Goal: Information Seeking & Learning: Learn about a topic

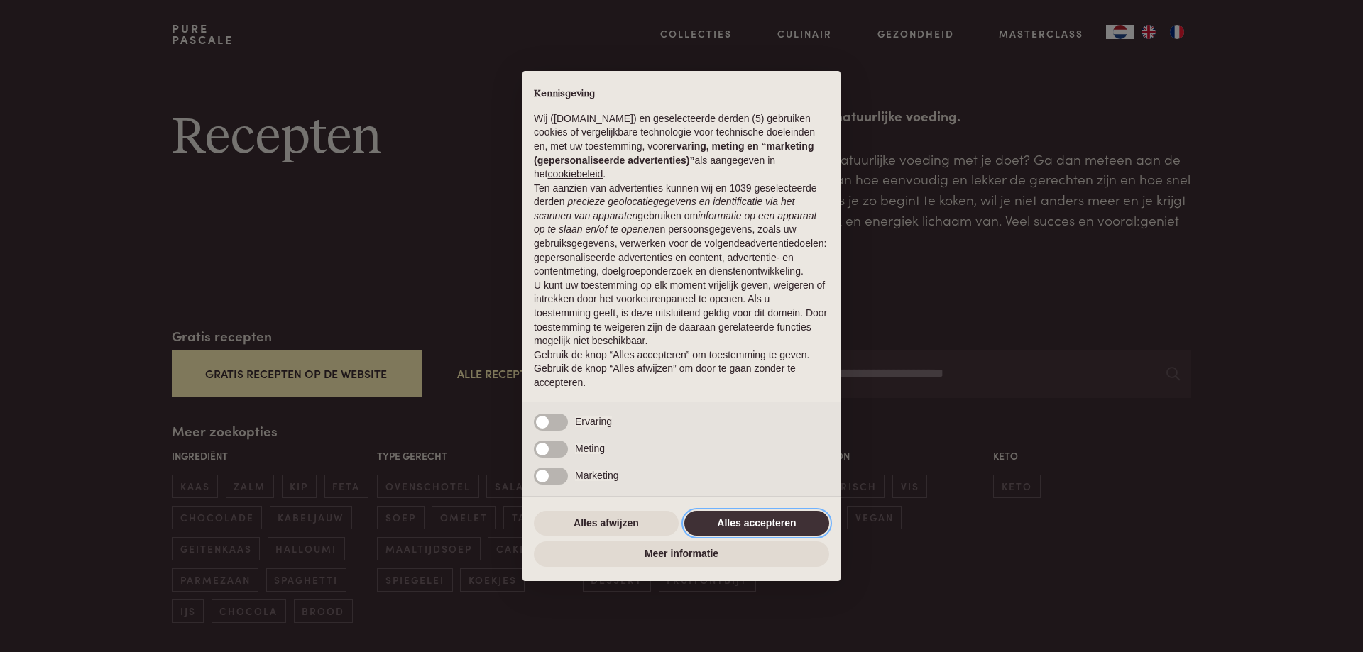
click at [717, 520] on button "Alles accepteren" at bounding box center [756, 524] width 145 height 26
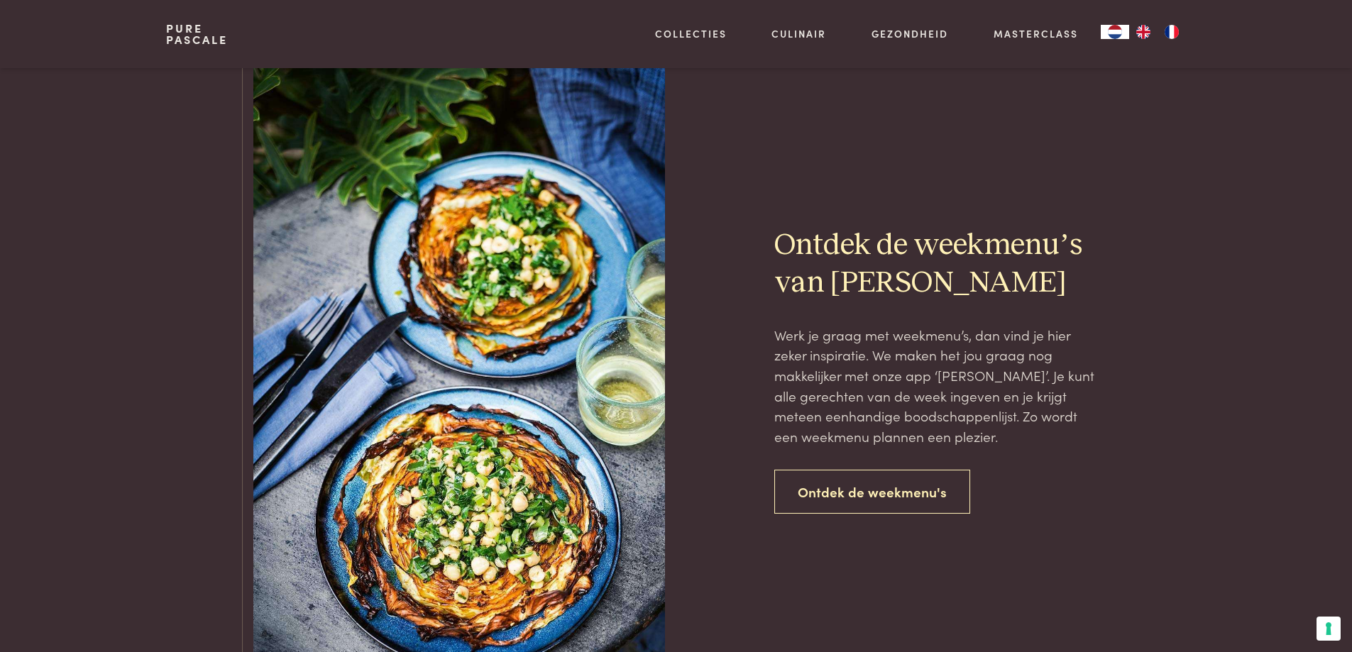
scroll to position [3088, 0]
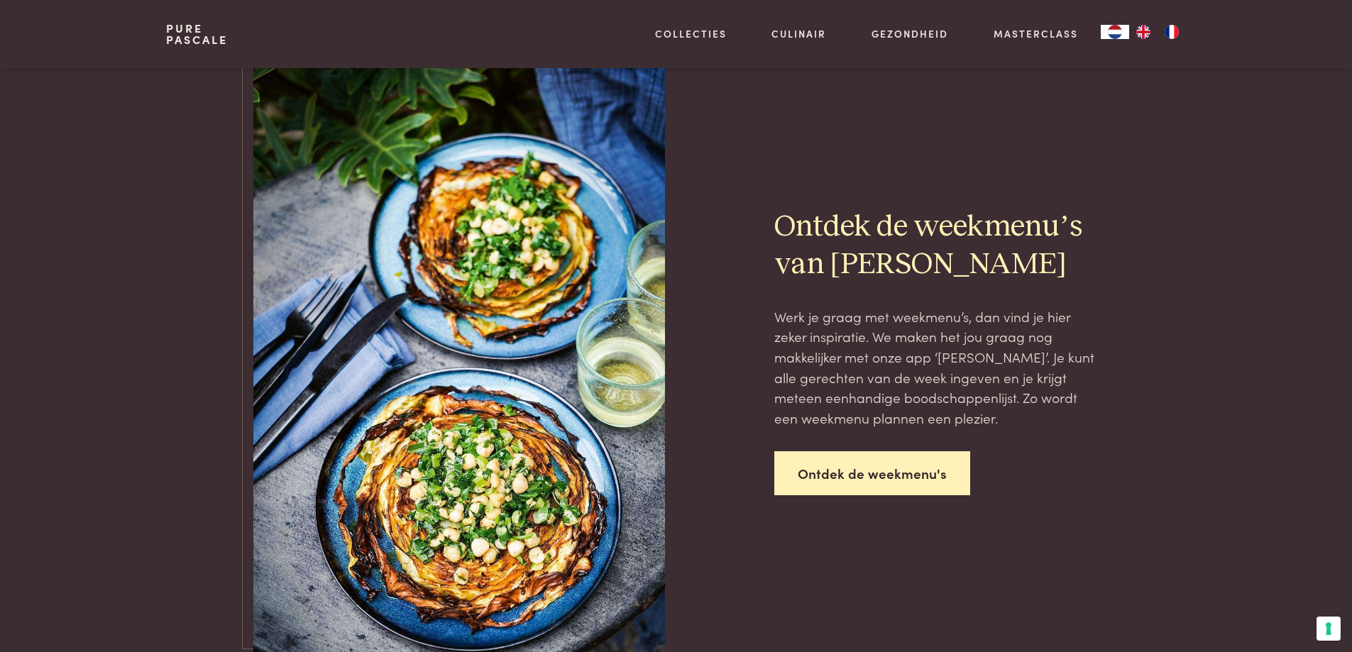
click at [877, 477] on link "Ontdek de weekmenu's" at bounding box center [873, 474] width 196 height 45
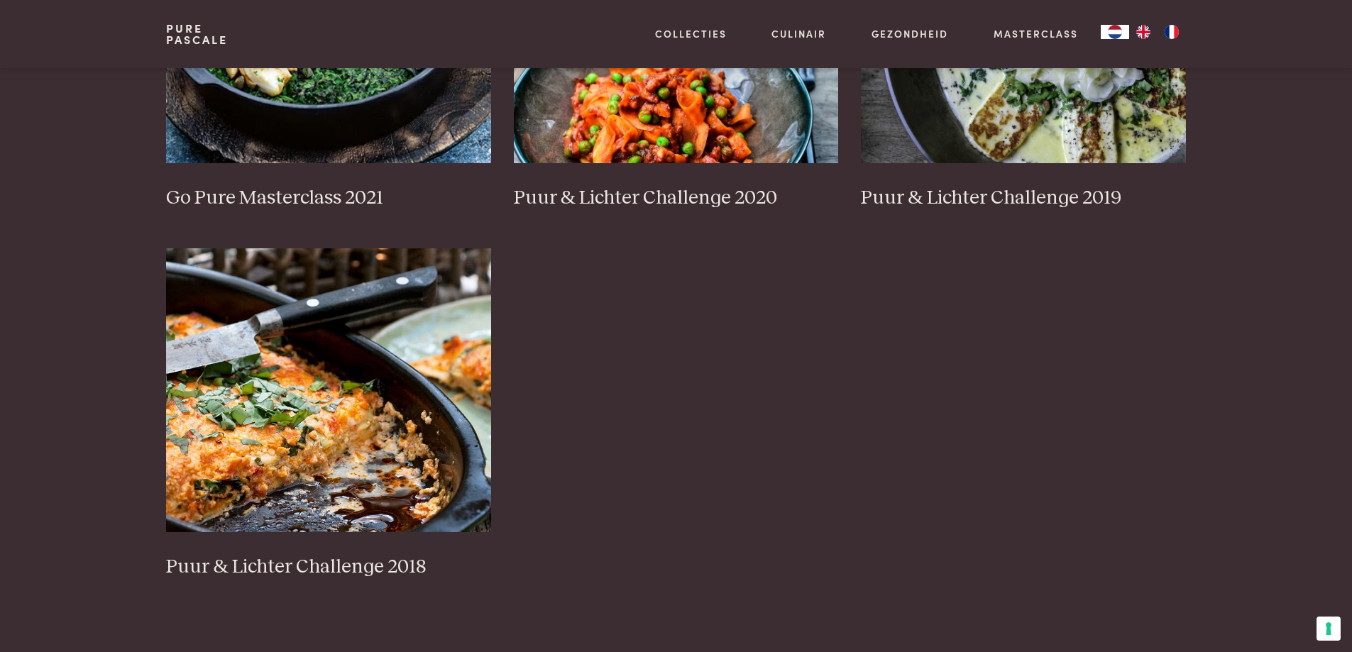
scroll to position [1260, 0]
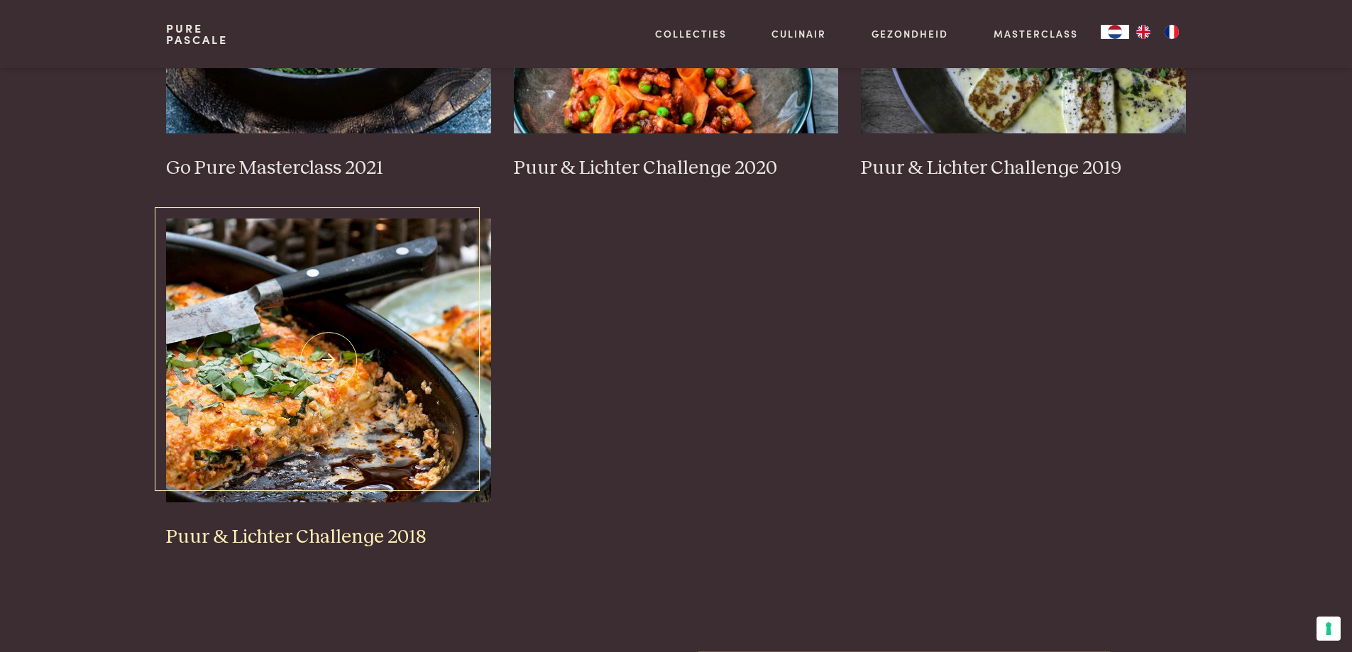
click at [368, 381] on img at bounding box center [328, 361] width 325 height 284
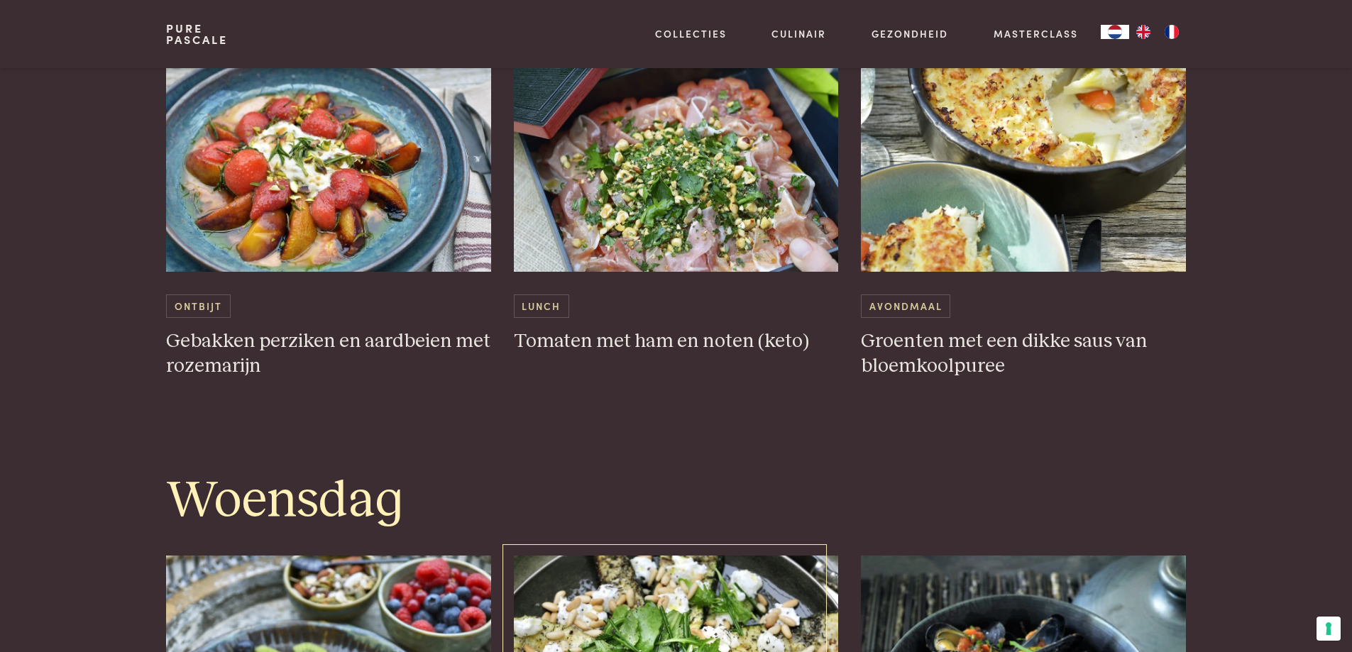
scroll to position [1686, 0]
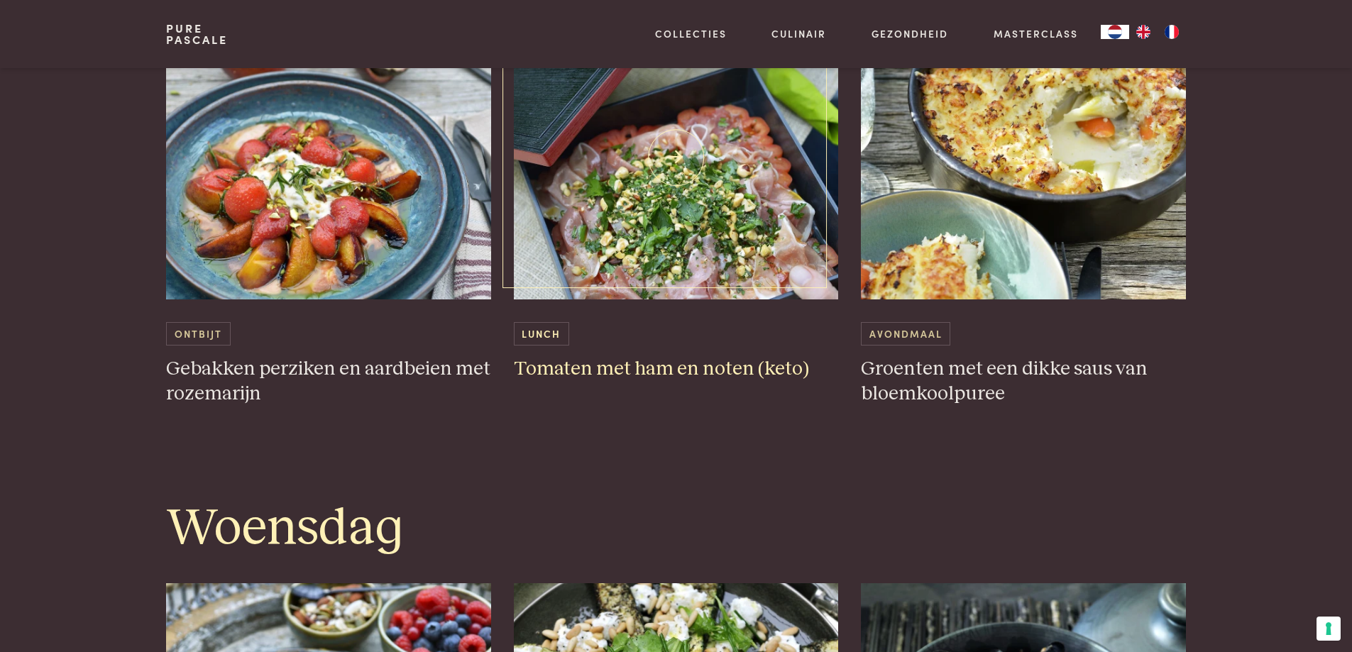
click at [606, 372] on h3 "Tomaten met ham en noten (keto)" at bounding box center [676, 369] width 325 height 25
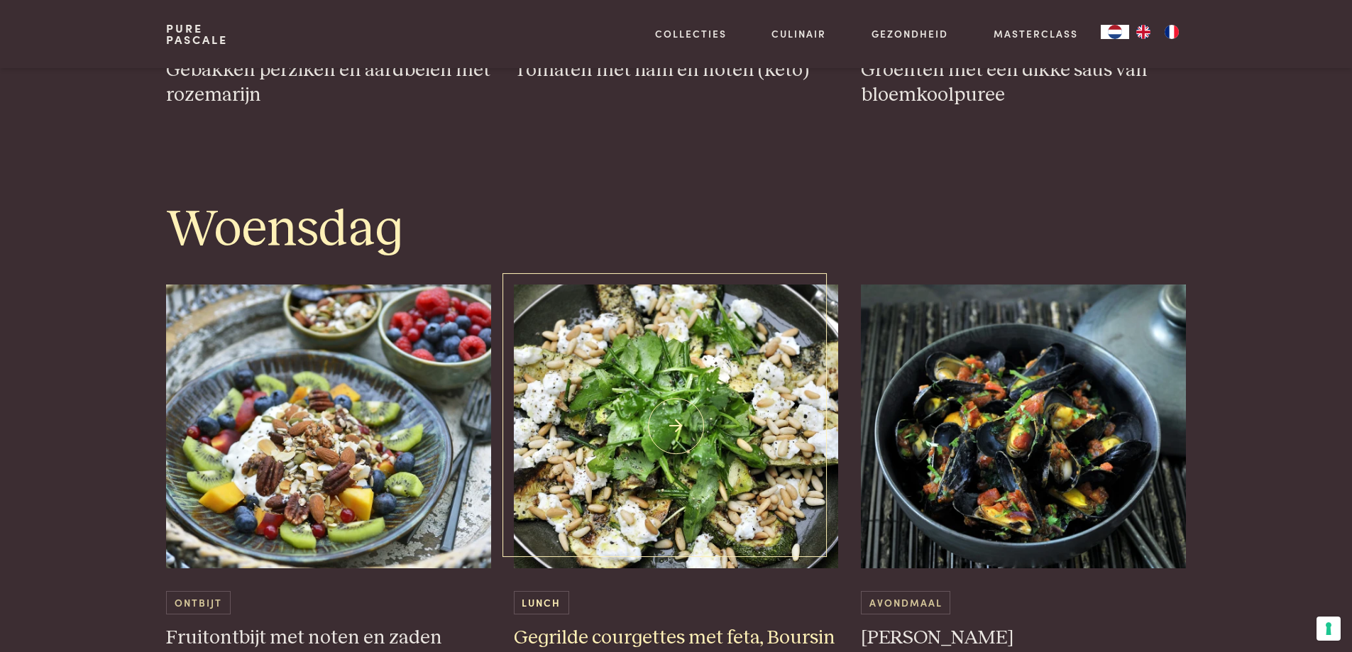
scroll to position [1988, 0]
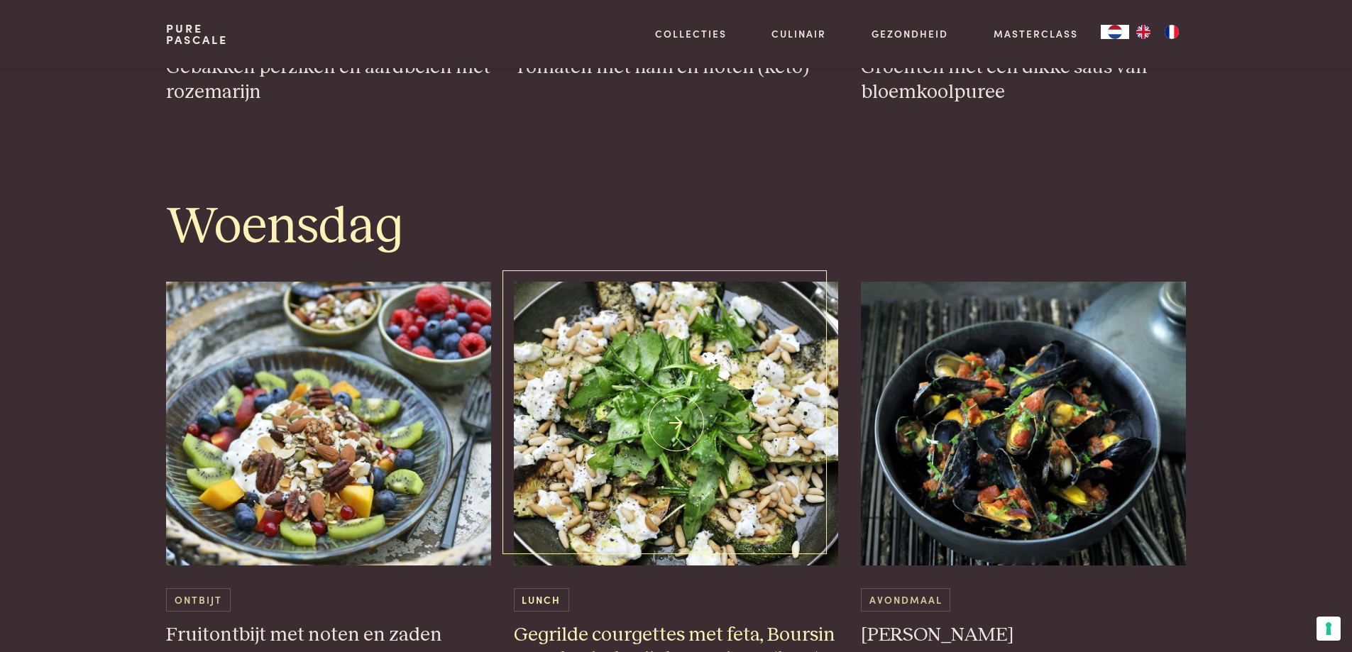
click at [759, 423] on img at bounding box center [676, 424] width 325 height 284
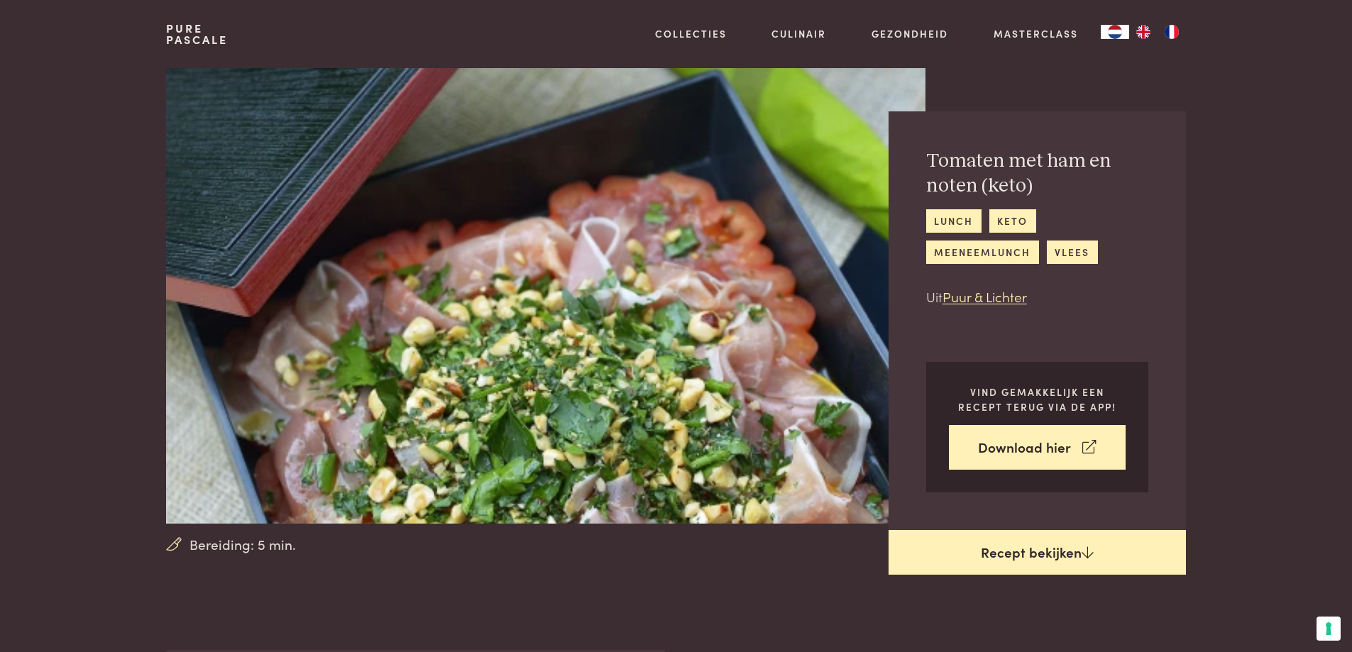
click at [979, 552] on link "Recept bekijken" at bounding box center [1037, 552] width 297 height 45
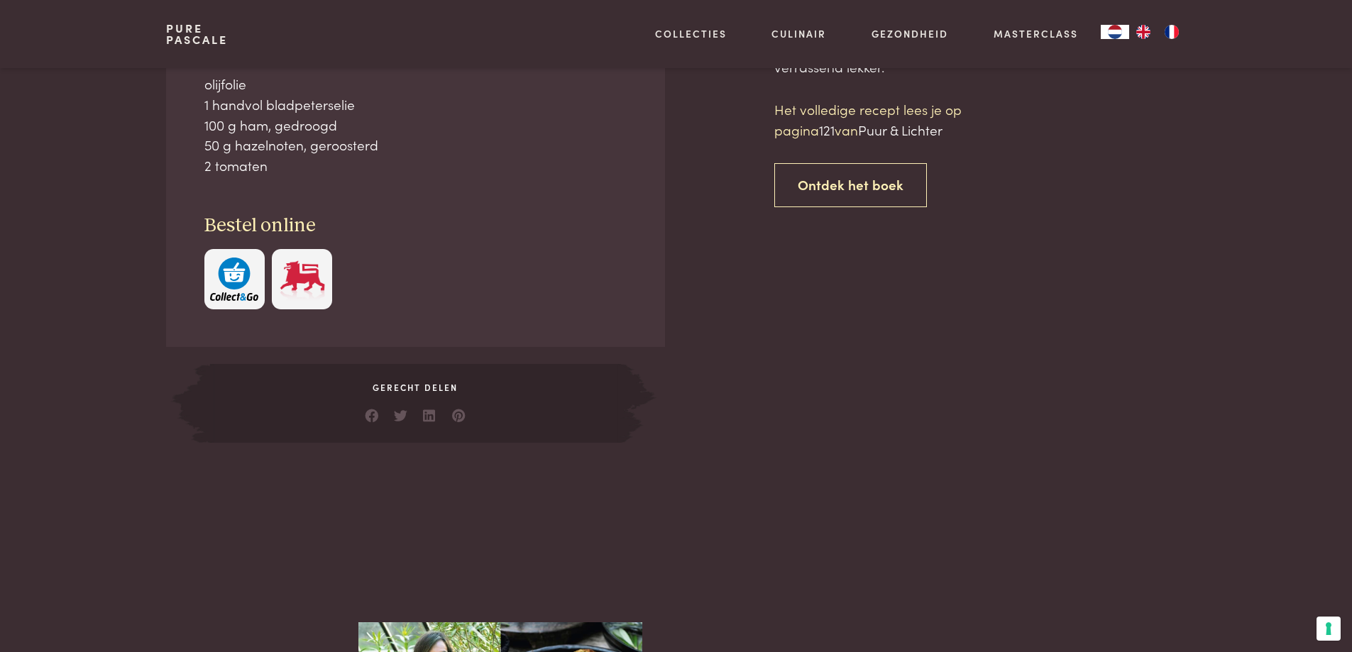
scroll to position [650, 0]
click at [811, 184] on link "Ontdek het boek" at bounding box center [851, 185] width 153 height 45
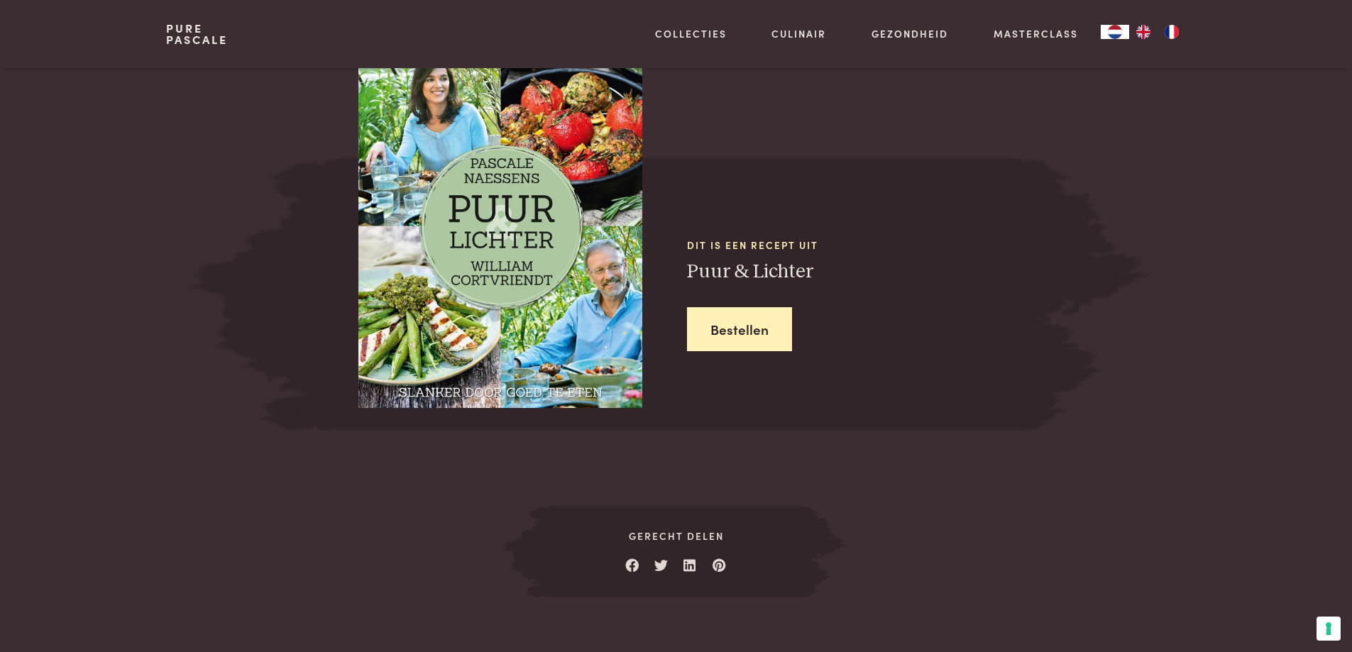
scroll to position [1243, 0]
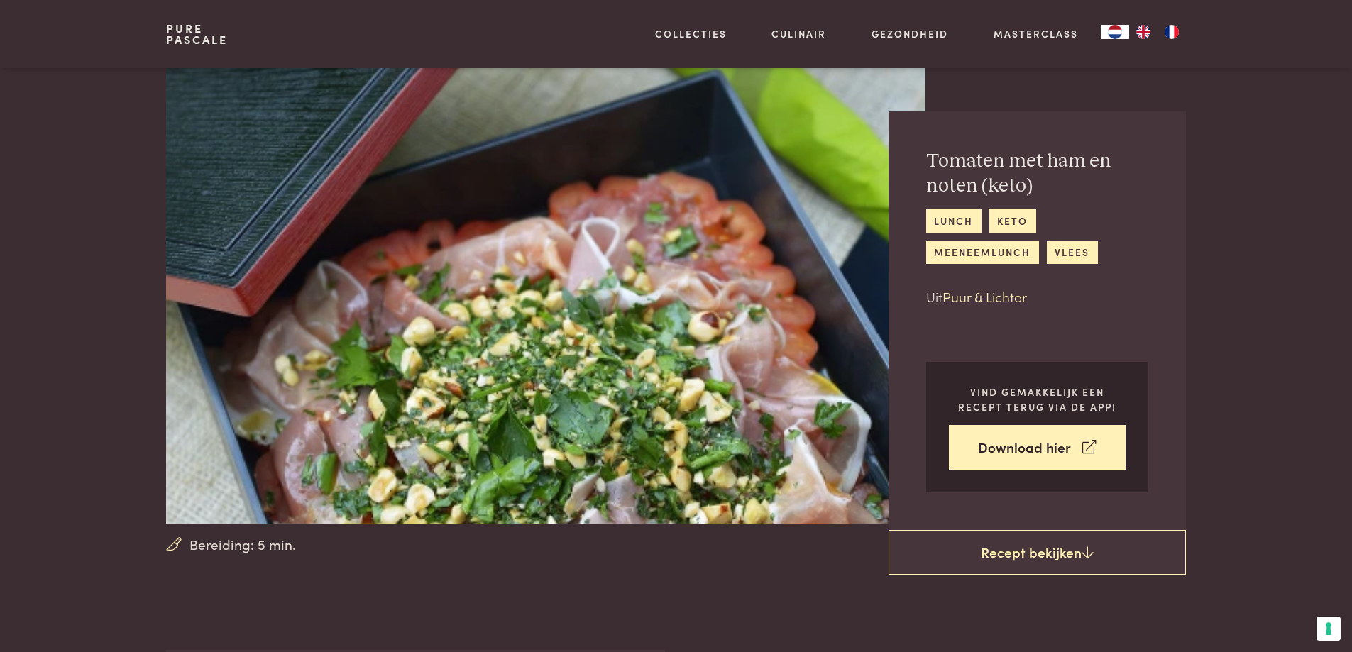
scroll to position [650, 0]
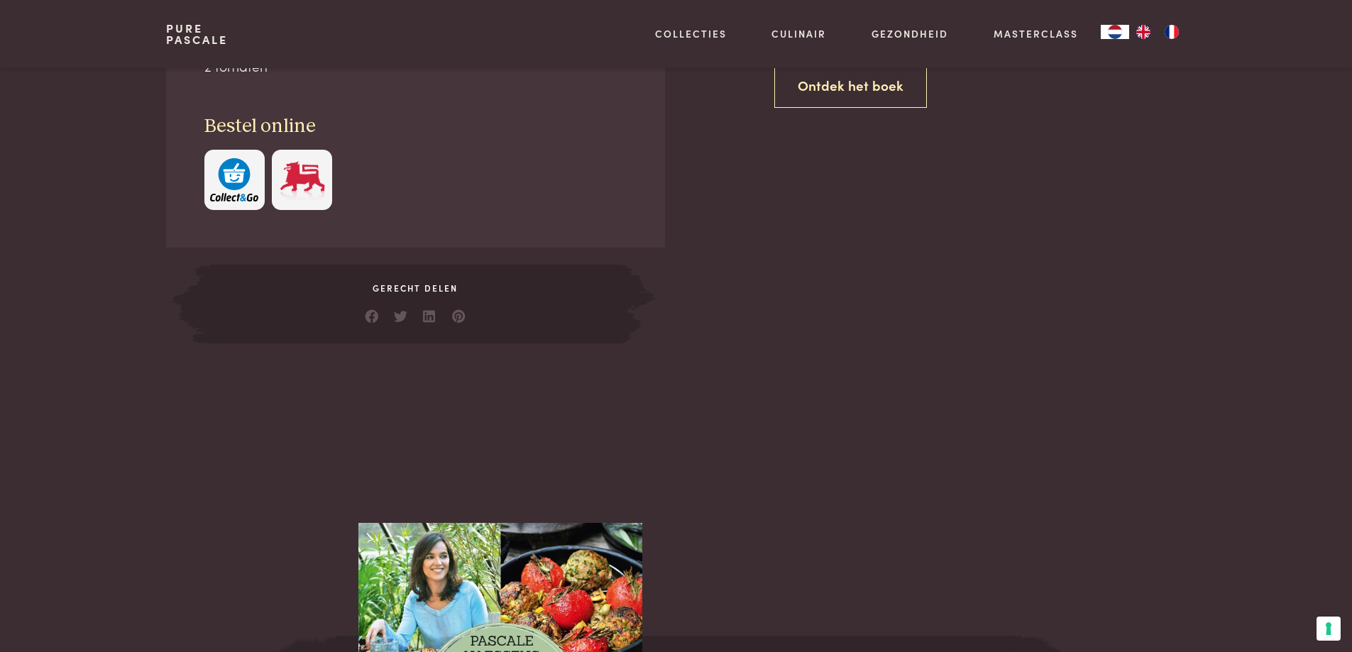
scroll to position [1023, 0]
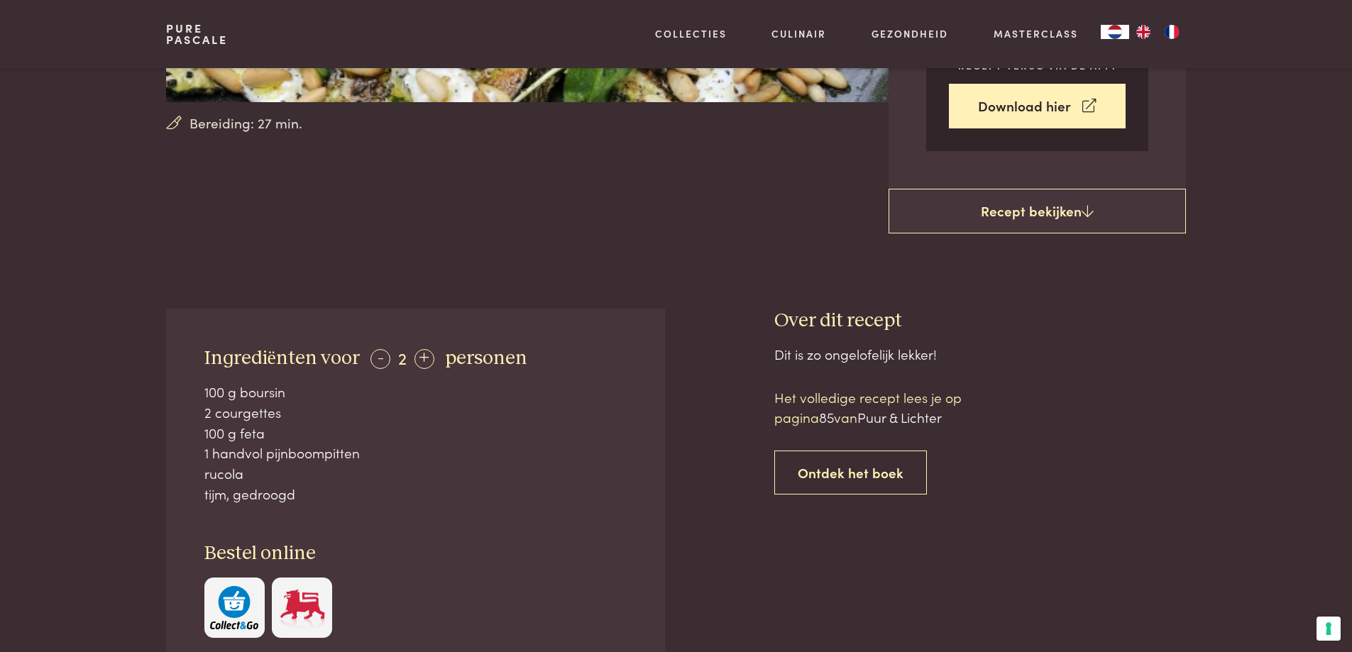
scroll to position [426, 0]
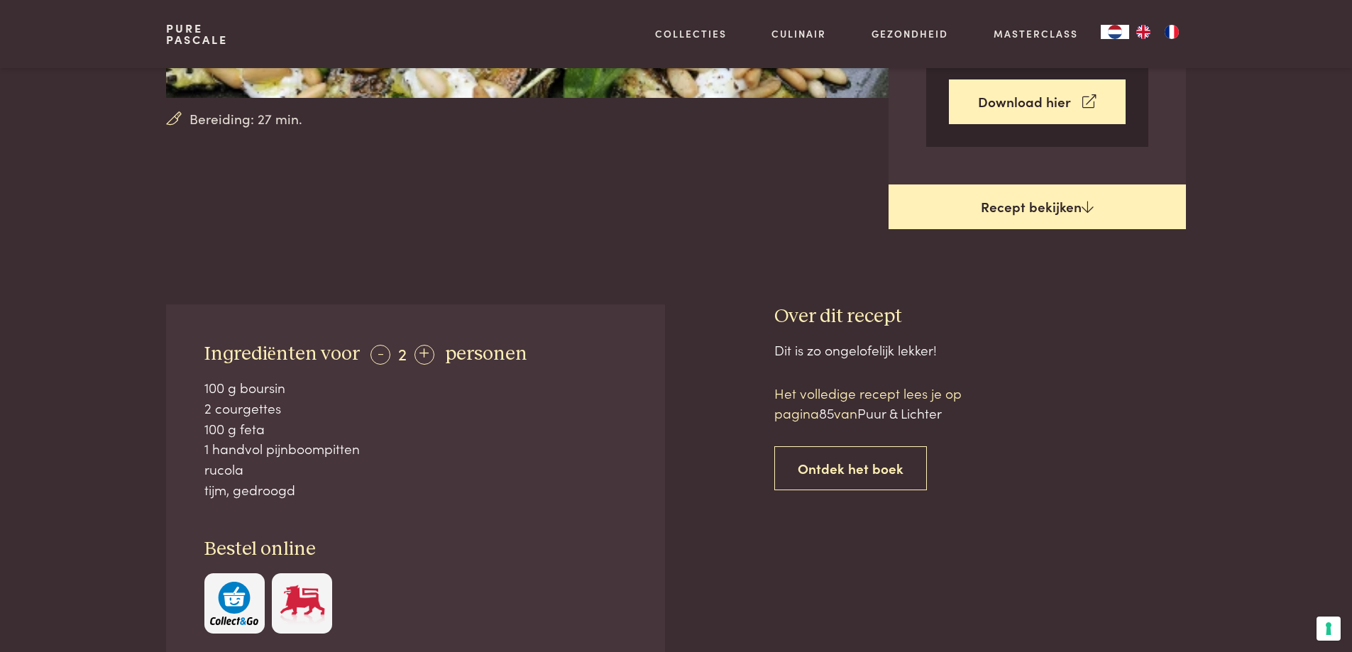
click at [989, 211] on link "Recept bekijken" at bounding box center [1037, 207] width 297 height 45
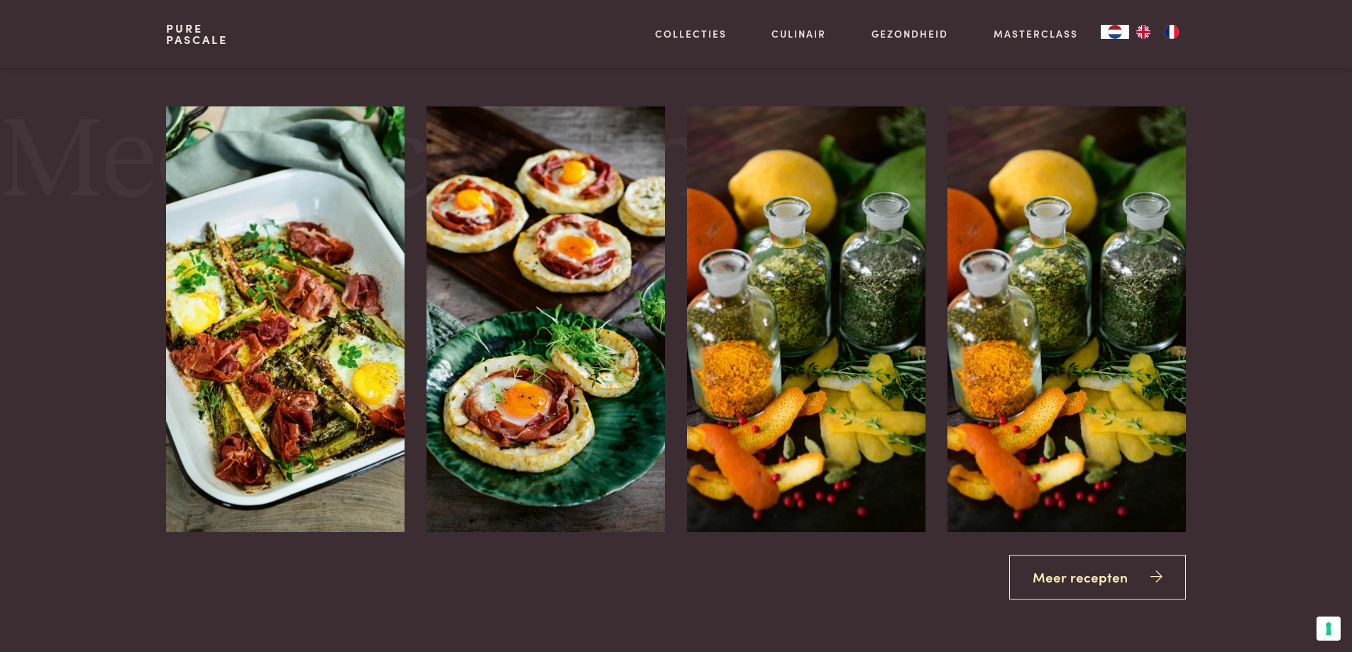
scroll to position [1955, 0]
